Goal: Check status: Check status

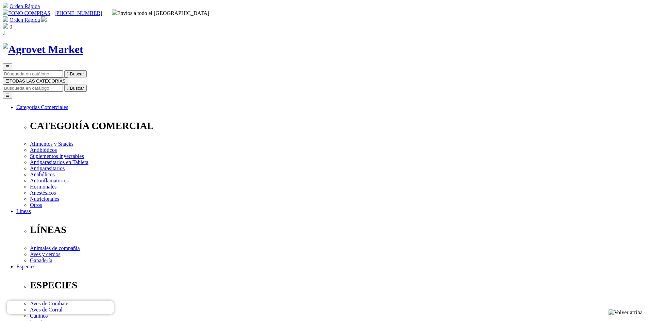
paste input "KUAZDQEVP"
type input "KUAZDQEVP"
type input "f"
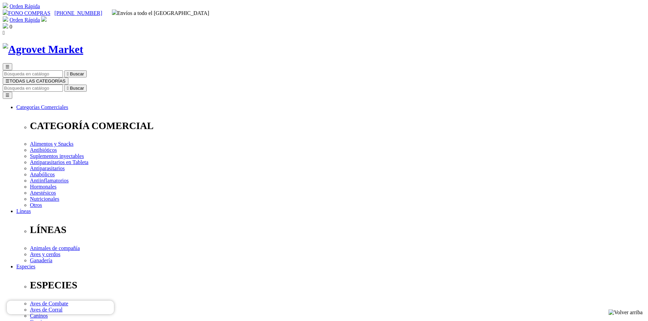
type input "[EMAIL_ADDRESS][DOMAIN_NAME]"
click at [47, 16] on img at bounding box center [43, 18] width 5 height 5
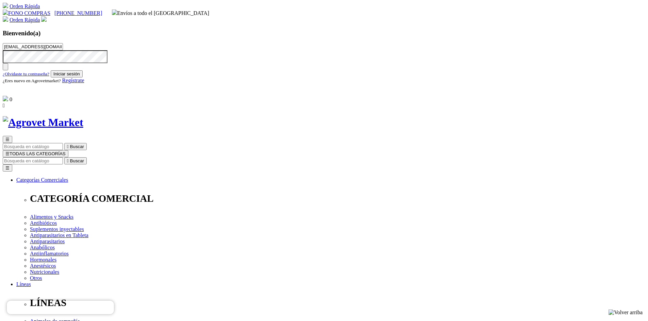
click at [83, 78] on button "Iniciar sesión" at bounding box center [67, 73] width 32 height 7
